Goal: Transaction & Acquisition: Purchase product/service

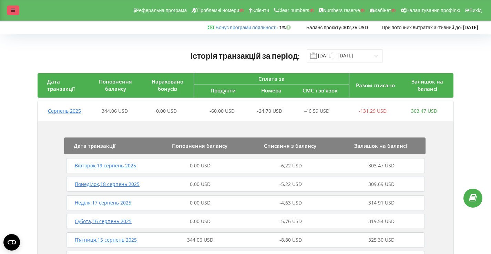
click at [15, 12] on icon at bounding box center [13, 10] width 4 height 5
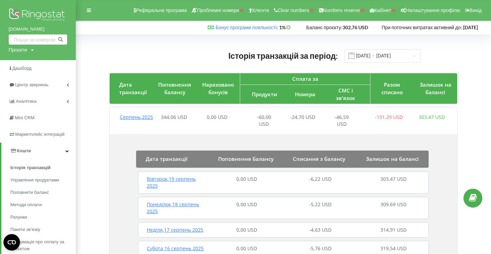
click at [28, 15] on img at bounding box center [38, 15] width 59 height 17
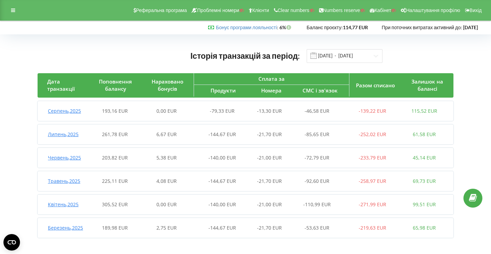
click at [139, 114] on div "193,16 EUR" at bounding box center [115, 111] width 52 height 7
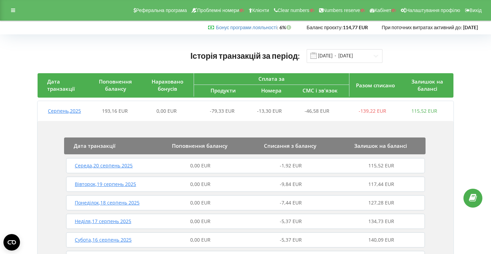
click at [180, 114] on div "0,00 EUR" at bounding box center [167, 111] width 52 height 7
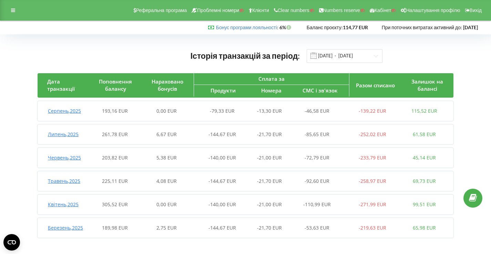
scroll to position [2, 0]
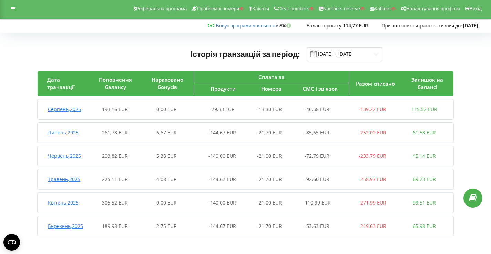
click at [168, 134] on span "6,67 EUR" at bounding box center [166, 132] width 20 height 7
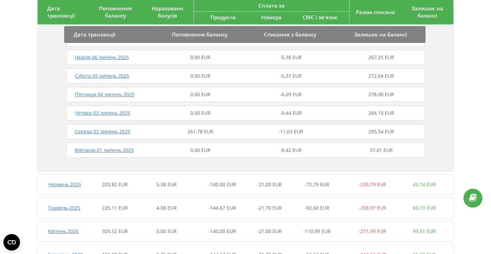
scroll to position [602, 0]
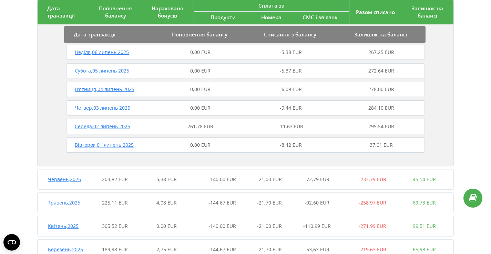
click at [194, 127] on span "261,78 EUR" at bounding box center [200, 126] width 26 height 7
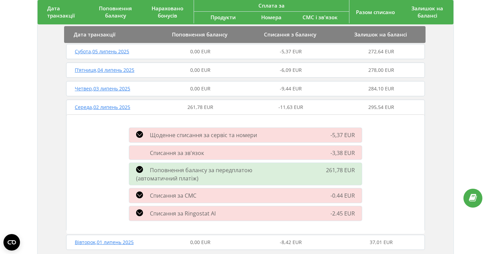
scroll to position [742, 0]
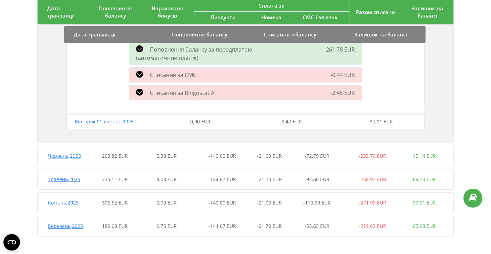
click at [119, 159] on span "203,82 EUR" at bounding box center [115, 156] width 26 height 7
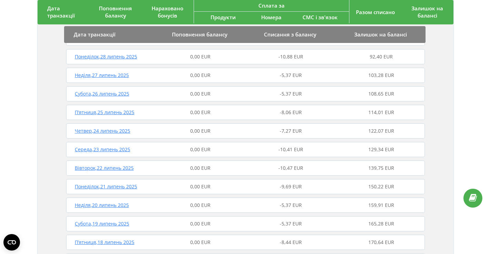
scroll to position [0, 0]
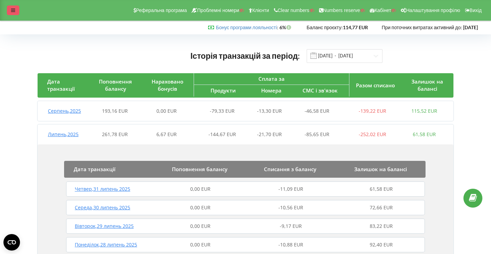
click at [12, 10] on icon at bounding box center [13, 10] width 4 height 5
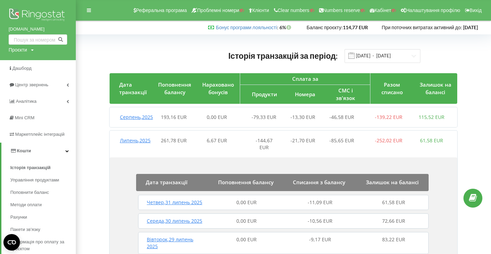
click at [199, 151] on div "6,67 EUR" at bounding box center [216, 144] width 43 height 14
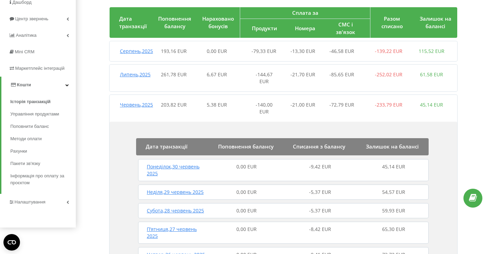
scroll to position [65, 0]
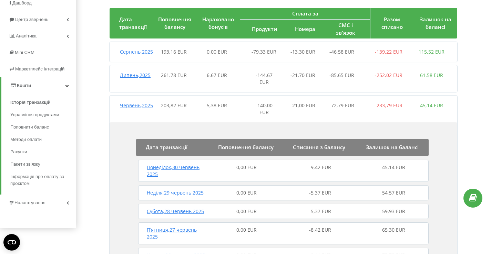
click at [231, 86] on div "6,67 EUR" at bounding box center [216, 79] width 43 height 14
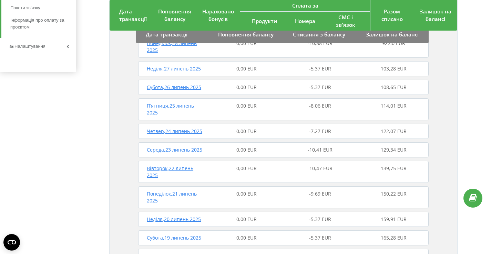
scroll to position [0, 0]
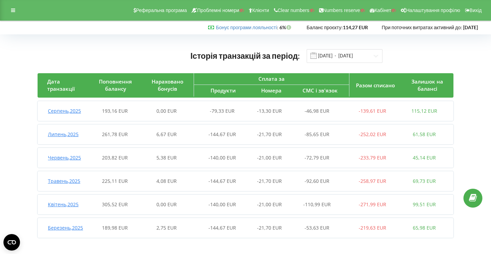
click at [169, 136] on span "6,67 EUR" at bounding box center [166, 134] width 20 height 7
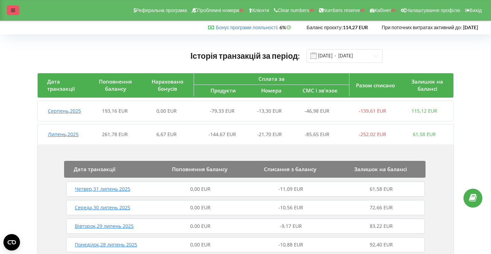
click at [12, 10] on icon at bounding box center [13, 10] width 4 height 5
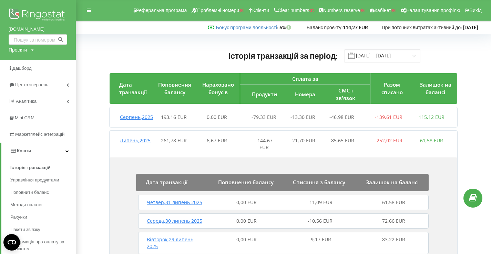
click at [34, 12] on img at bounding box center [38, 15] width 59 height 17
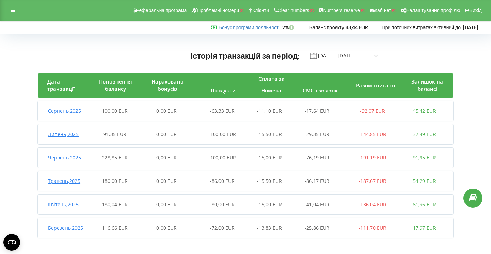
click at [211, 134] on span "-100,00 EUR" at bounding box center [222, 134] width 28 height 7
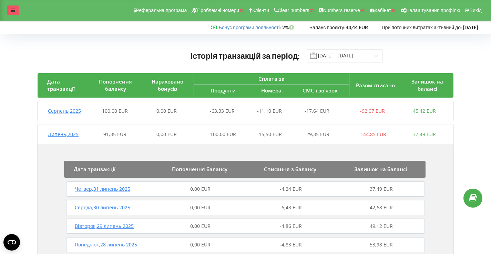
click at [13, 11] on icon at bounding box center [13, 10] width 4 height 5
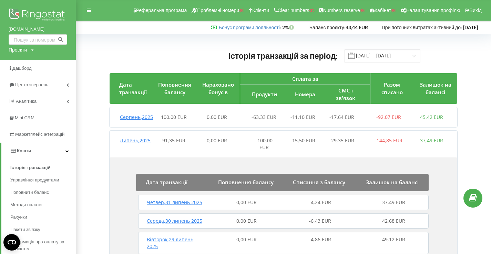
click at [32, 7] on div "invette.pl Проєкти Пошук" at bounding box center [38, 30] width 76 height 60
click at [32, 7] on img at bounding box center [38, 15] width 59 height 17
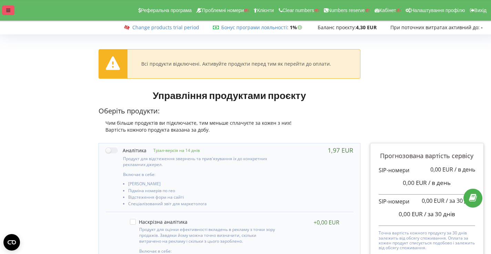
click at [5, 11] on div at bounding box center [8, 11] width 12 height 10
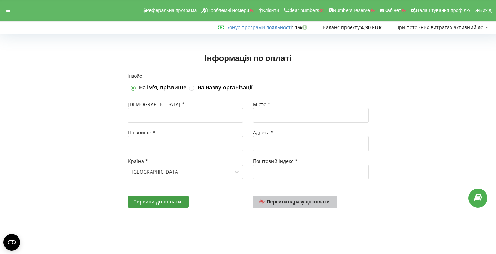
click at [318, 203] on span "Перейти одразу до оплати" at bounding box center [298, 202] width 63 height 6
click at [281, 203] on link "Перейти одразу до оплати" at bounding box center [295, 202] width 84 height 12
click at [289, 202] on span "Перейти одразу до оплати" at bounding box center [298, 202] width 63 height 6
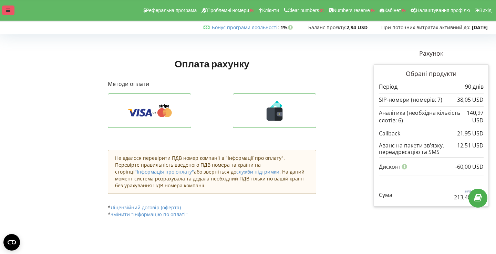
click at [7, 5] on div "Реферальна програма Проблемні номери Клієнти Clear numbers Numbers reserve Кабі…" at bounding box center [248, 10] width 506 height 21
click at [11, 8] on div at bounding box center [8, 11] width 12 height 10
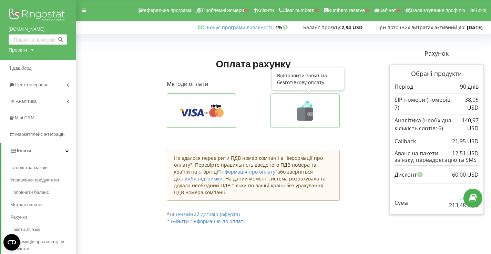
click at [304, 126] on button at bounding box center [304, 111] width 69 height 34
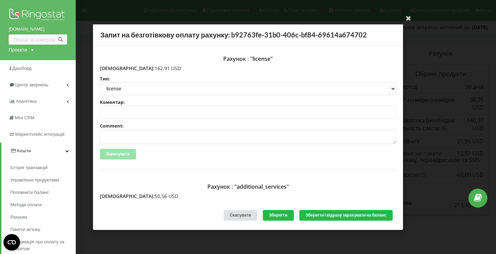
drag, startPoint x: 116, startPoint y: 68, endPoint x: 146, endPoint y: 67, distance: 30.0
click at [146, 67] on p "Сума: 162,91 USD" at bounding box center [248, 68] width 296 height 7
copy p "162,91 USD"
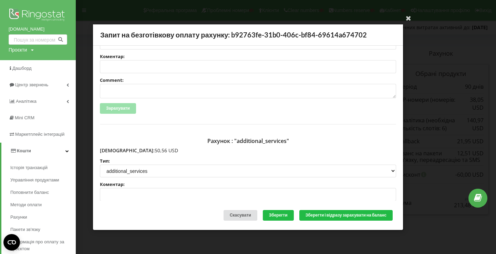
scroll to position [72, 0]
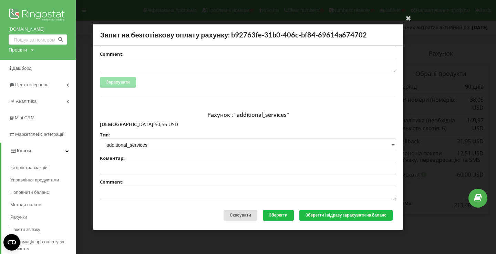
drag, startPoint x: 114, startPoint y: 123, endPoint x: 159, endPoint y: 125, distance: 44.5
click at [159, 125] on p "Сума: 50,56 USD" at bounding box center [248, 124] width 296 height 7
copy p "50,56 USD"
